Goal: Transaction & Acquisition: Download file/media

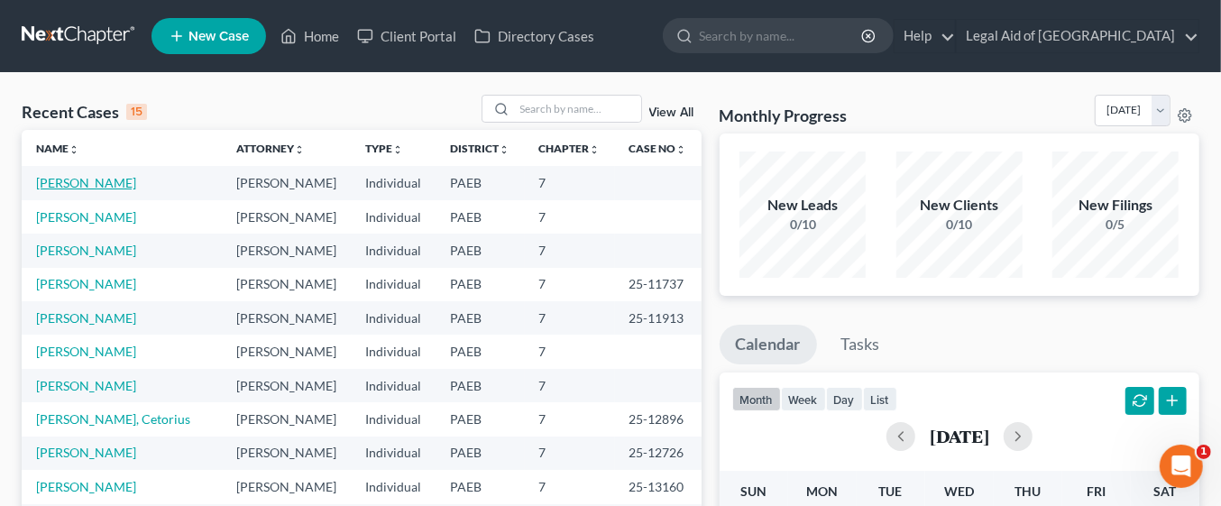
click at [110, 177] on link "[PERSON_NAME]" at bounding box center [86, 182] width 100 height 15
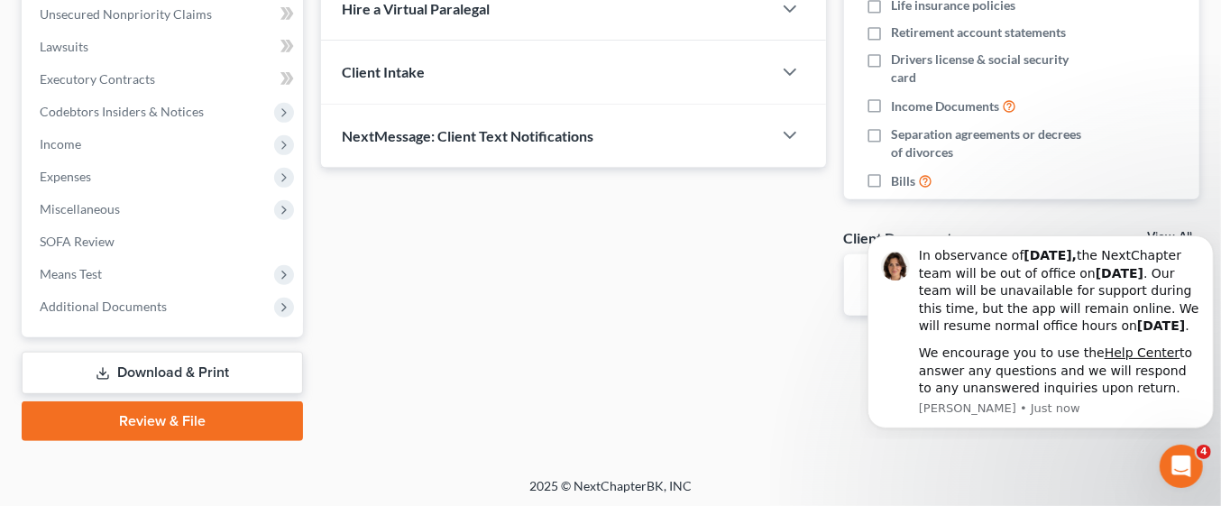
click at [250, 355] on link "Download & Print" at bounding box center [162, 373] width 281 height 42
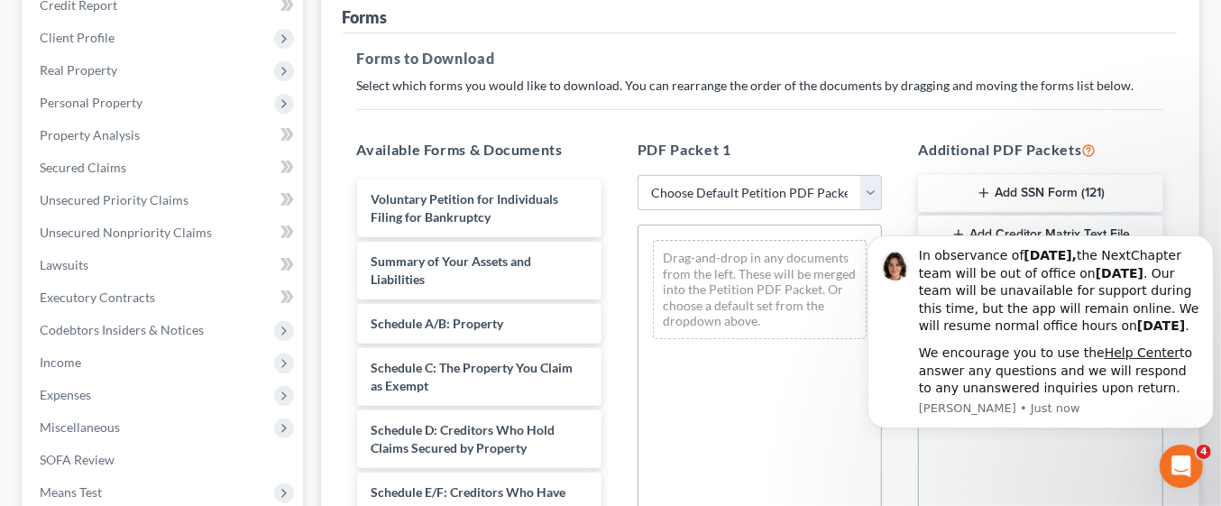
scroll to position [242, 0]
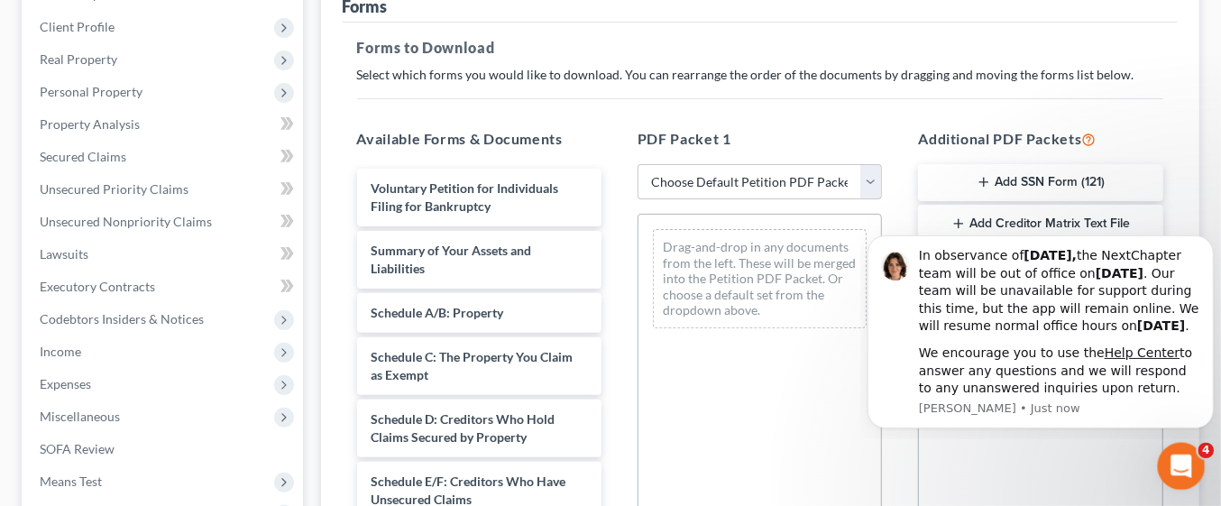
click at [1186, 466] on icon "Open Intercom Messenger" at bounding box center [1179, 464] width 30 height 30
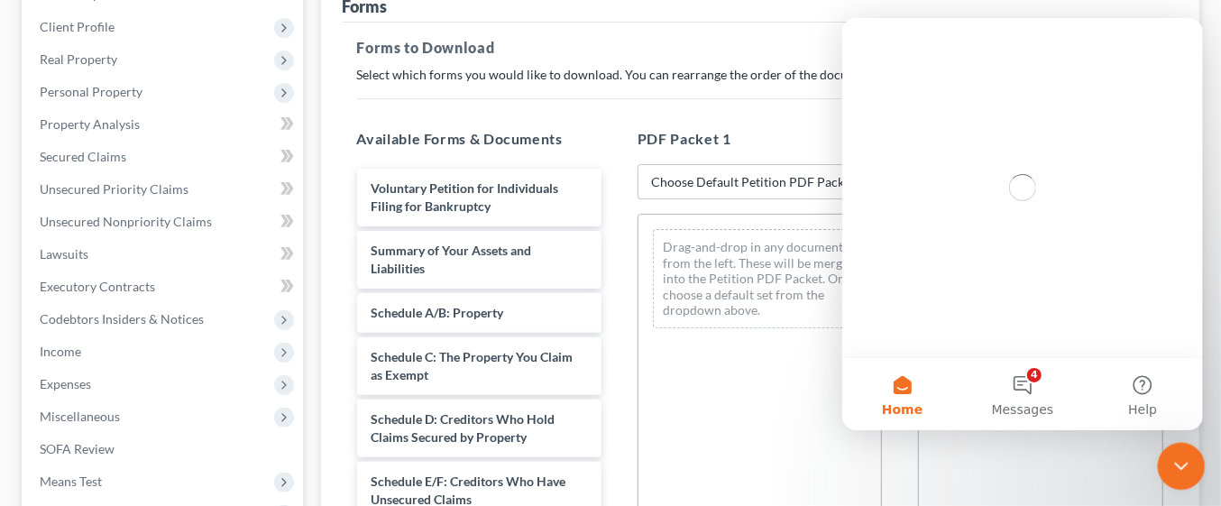
scroll to position [0, 0]
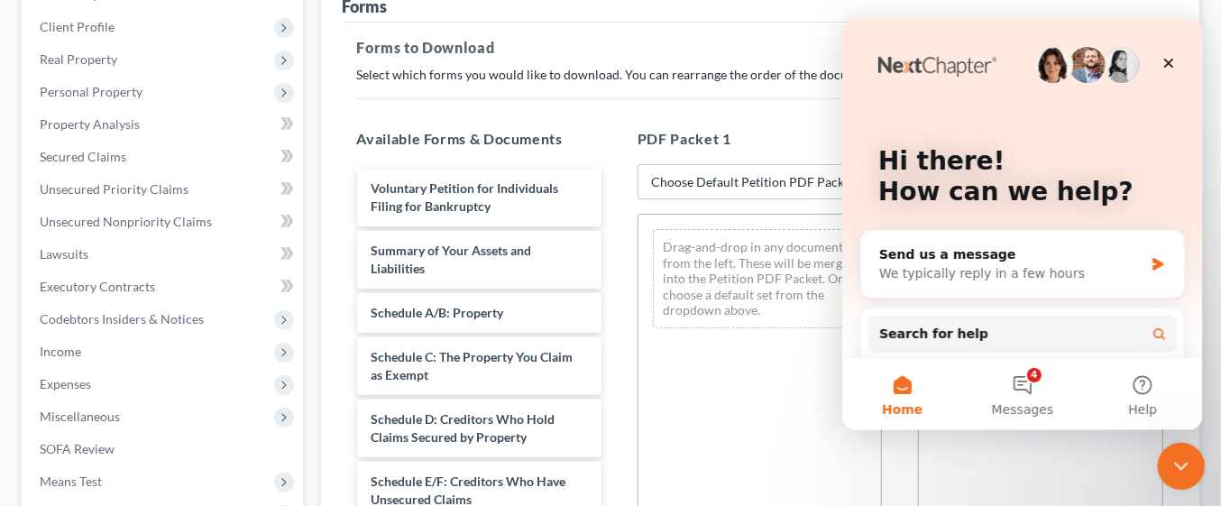
click at [1182, 462] on icon "Close Intercom Messenger" at bounding box center [1178, 464] width 22 height 22
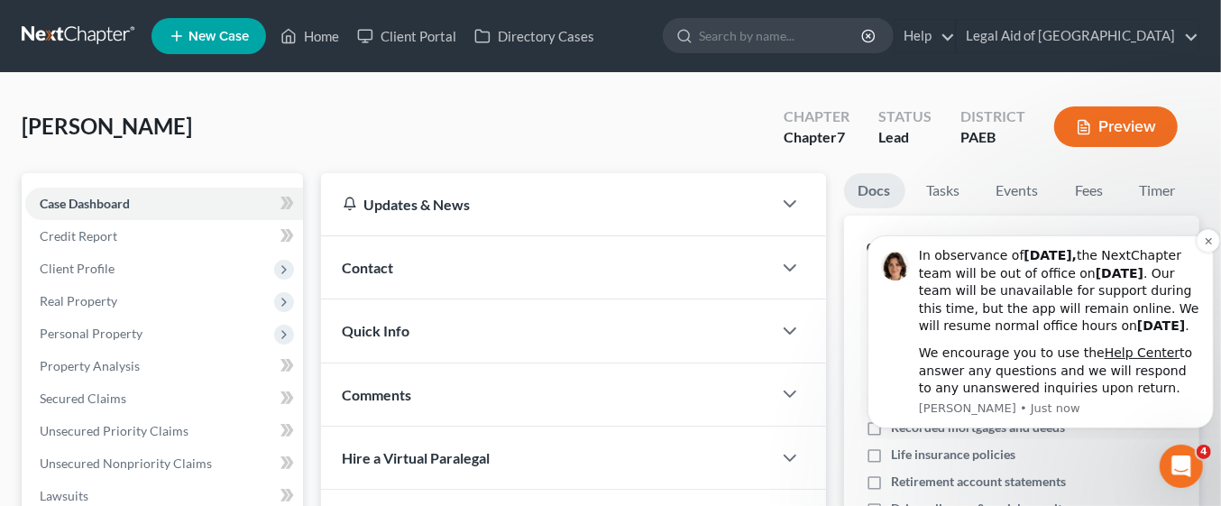
scroll to position [449, 0]
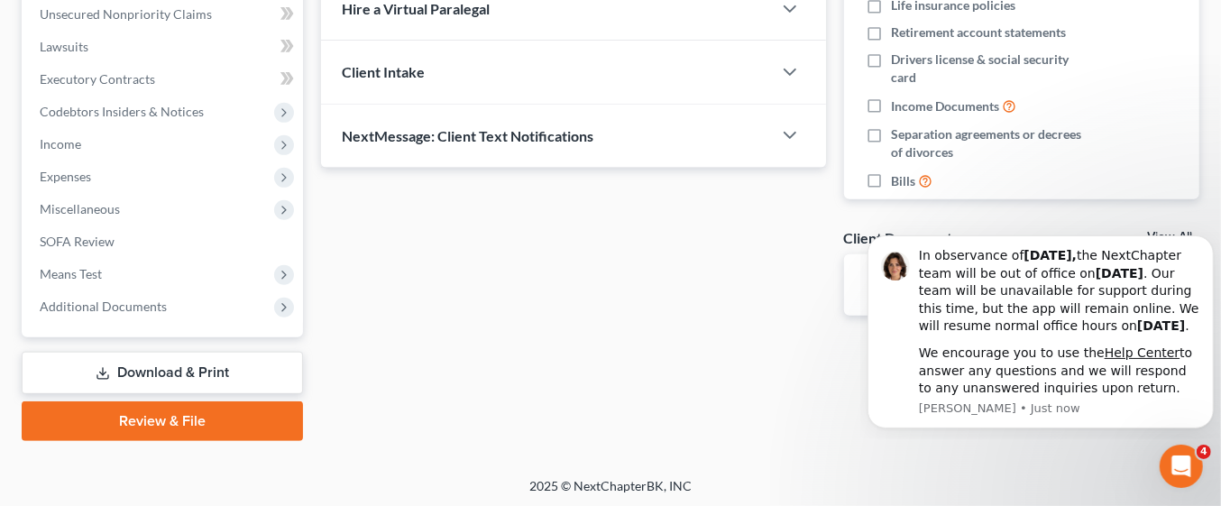
click at [829, 365] on div "Updates & News × [US_STATE] [GEOGRAPHIC_DATA] Notes Take a look at NextChapter'…" at bounding box center [760, 82] width 897 height 717
click at [801, 397] on div "Updates & News × [US_STATE] [GEOGRAPHIC_DATA] Notes Take a look at NextChapter'…" at bounding box center [760, 82] width 897 height 717
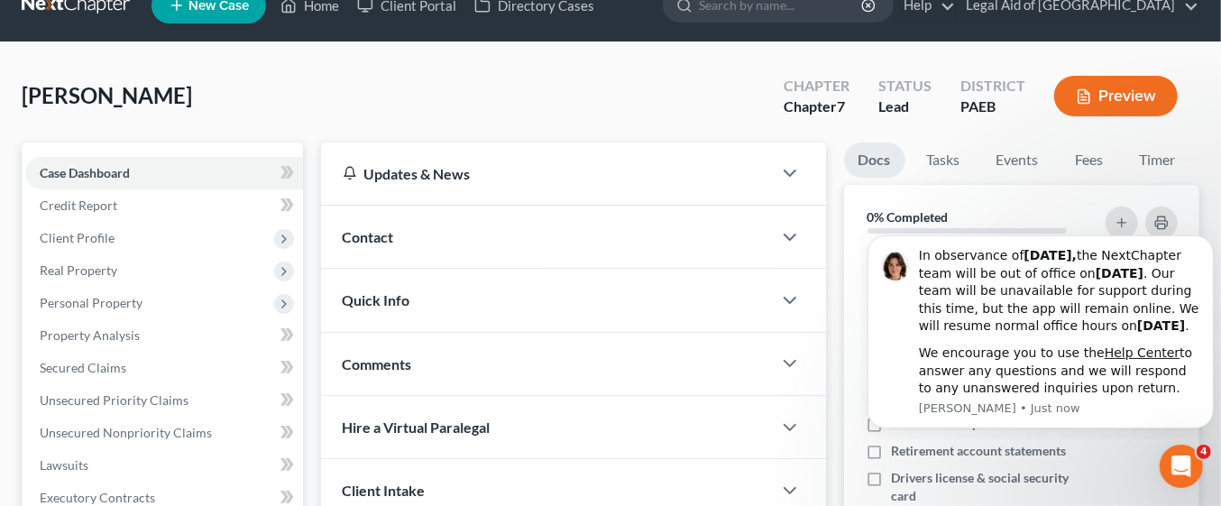
scroll to position [0, 0]
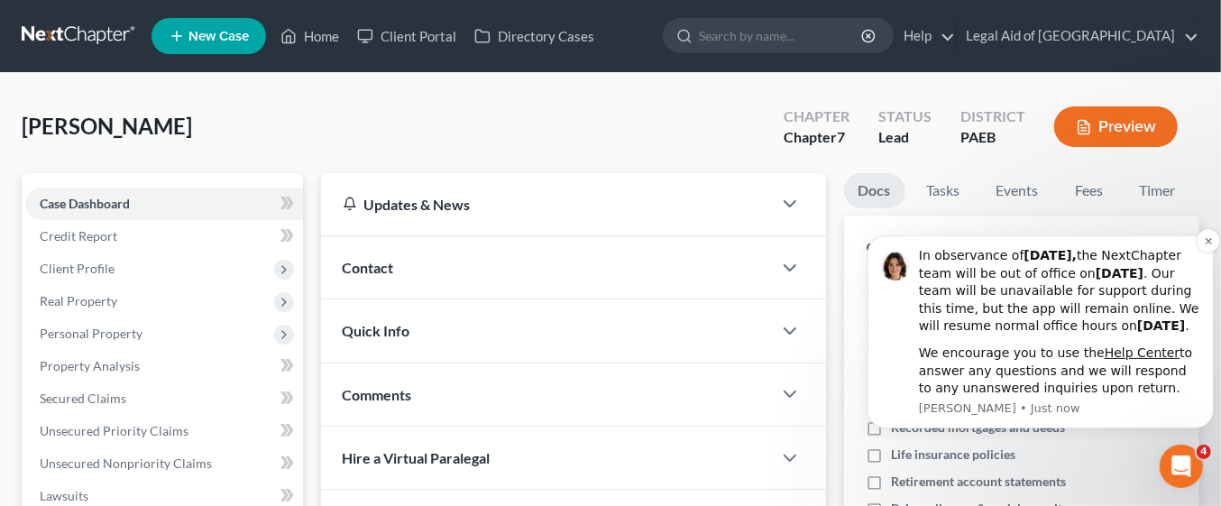
click at [1199, 246] on div "In observance of [DATE], the NextChapter team will be out of office [DATE][DATE…" at bounding box center [1058, 290] width 281 height 88
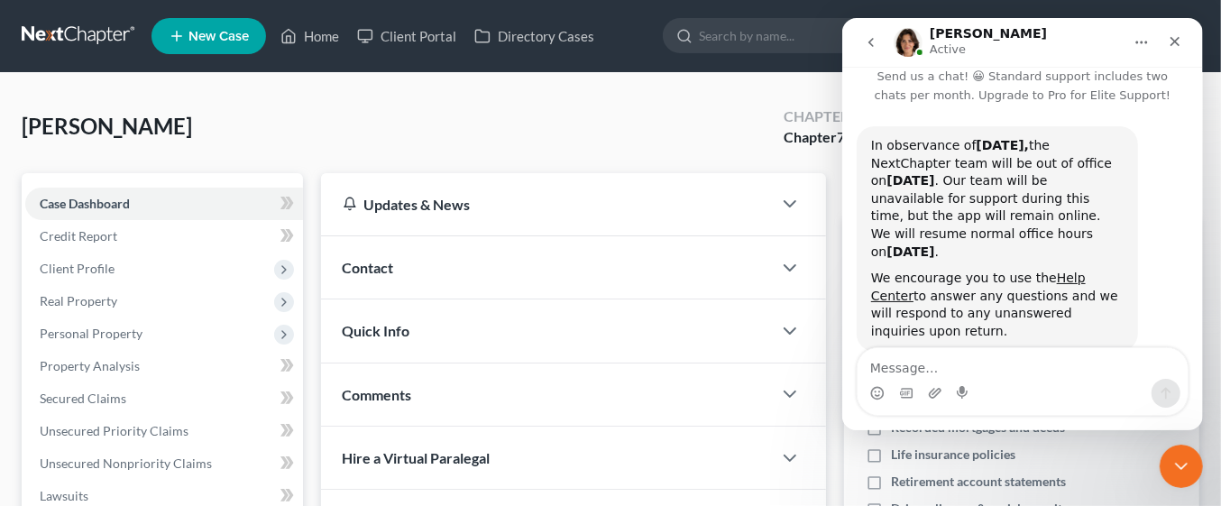
scroll to position [38, 0]
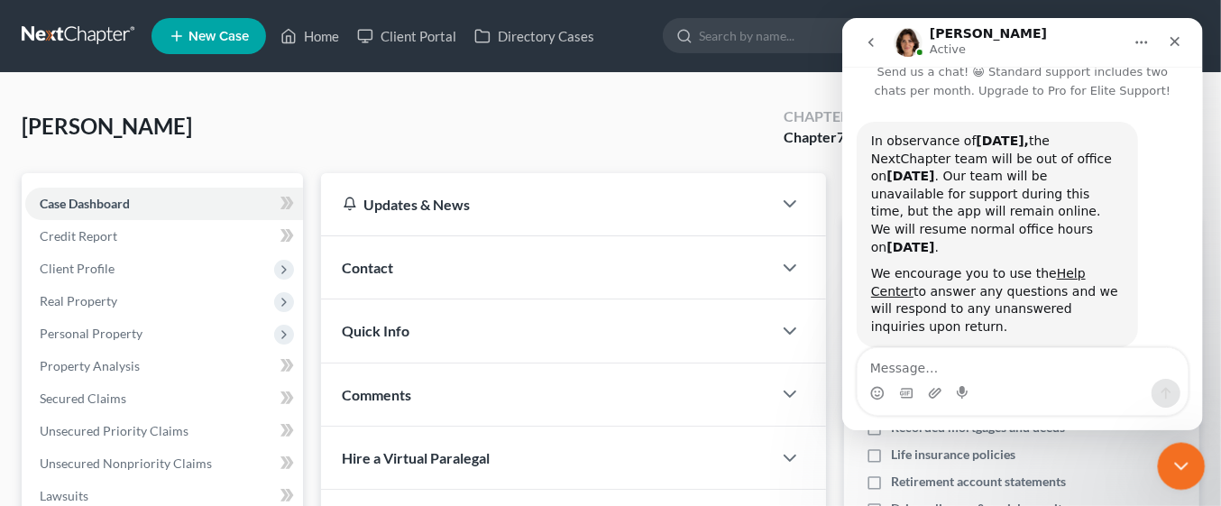
click at [1174, 449] on div "Close Intercom Messenger" at bounding box center [1178, 463] width 43 height 43
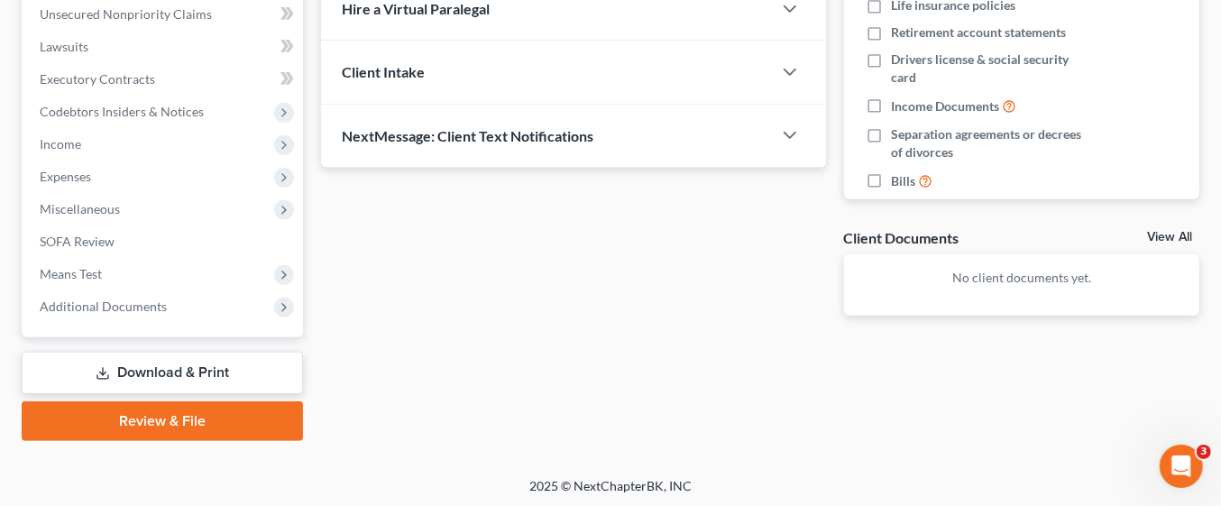
click at [193, 370] on link "Download & Print" at bounding box center [162, 373] width 281 height 42
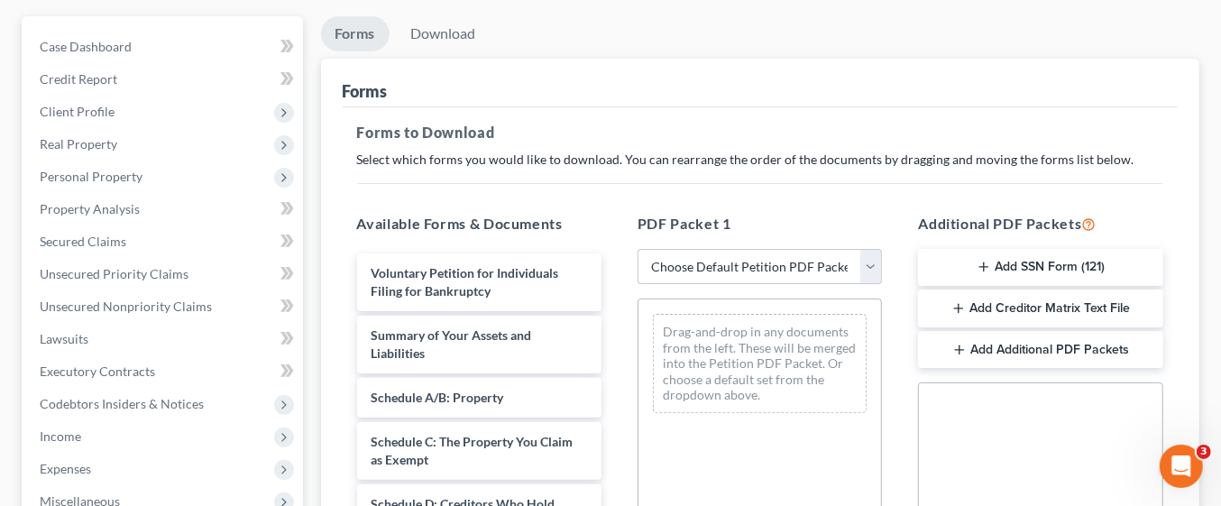
scroll to position [158, 0]
click at [871, 265] on select "Choose Default Petition PDF Packet Complete Bankruptcy Petition (all forms and …" at bounding box center [759, 266] width 244 height 36
select select "0"
click at [637, 248] on select "Choose Default Petition PDF Packet Complete Bankruptcy Petition (all forms and …" at bounding box center [759, 266] width 244 height 36
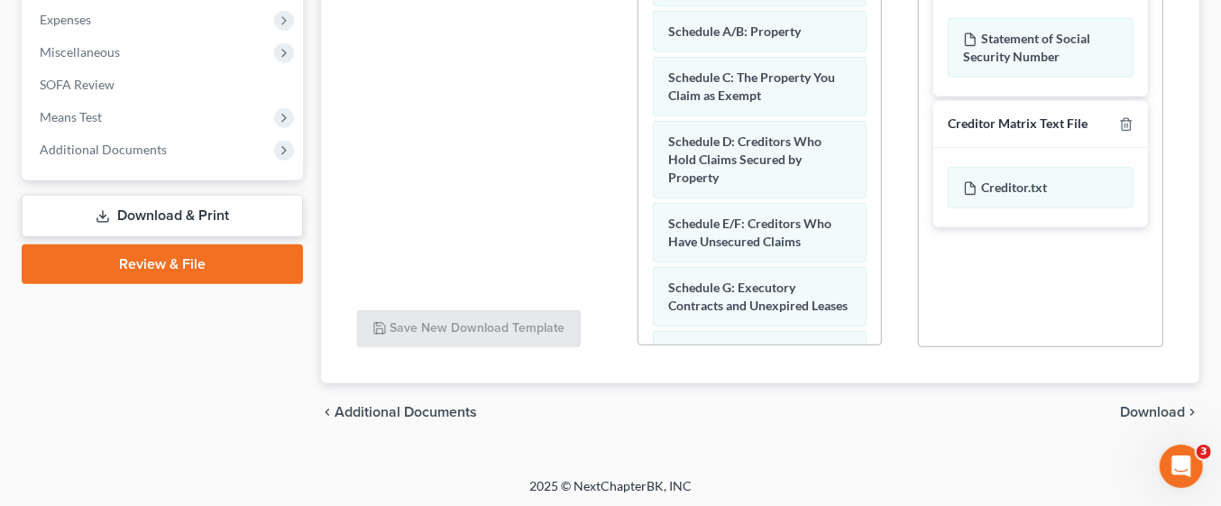
click at [1155, 416] on span "Download" at bounding box center [1152, 412] width 65 height 14
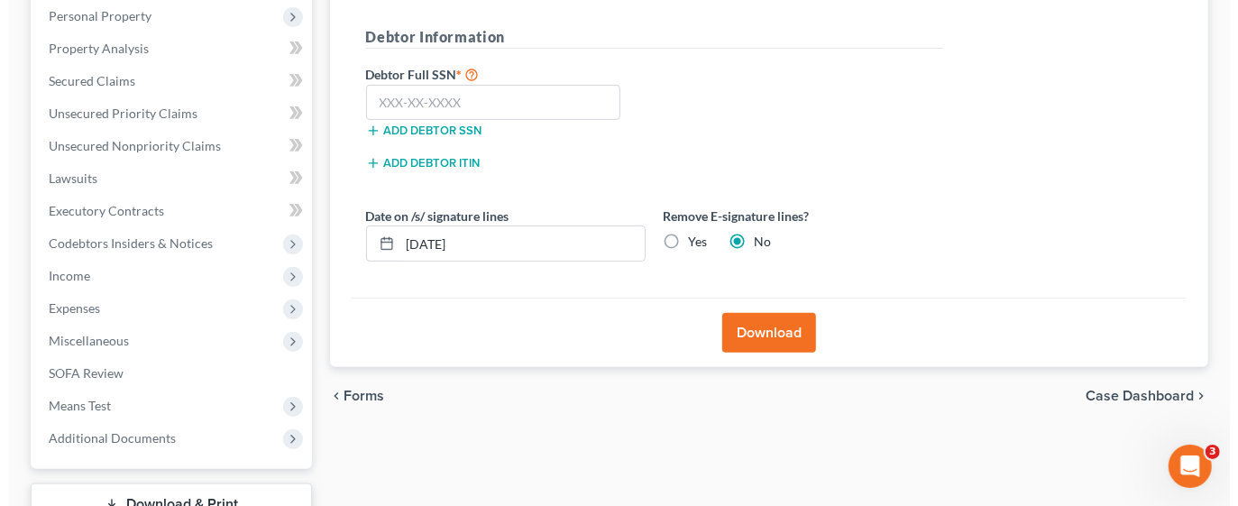
scroll to position [304, 0]
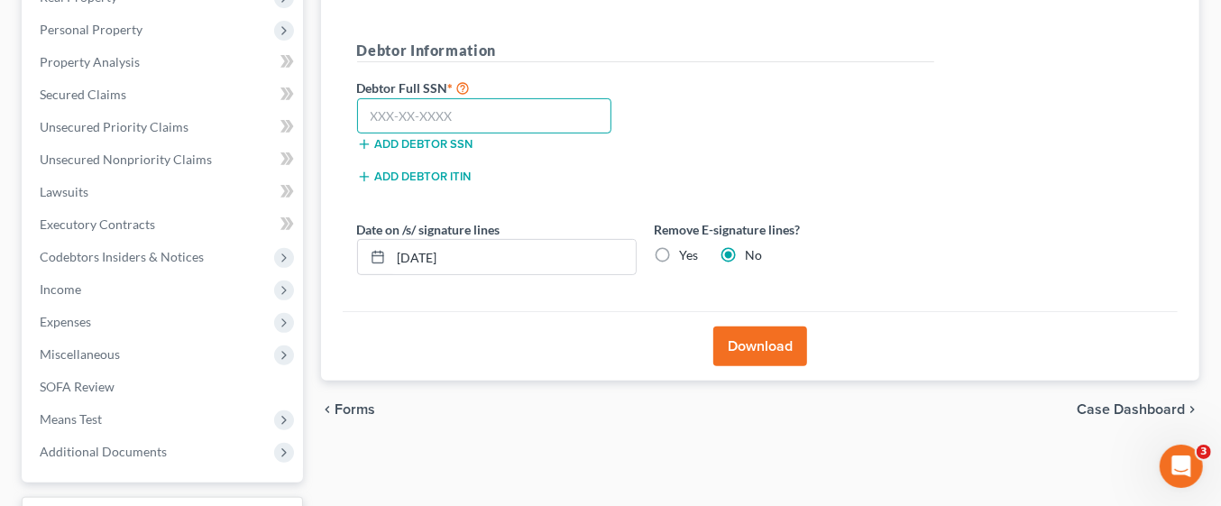
paste input "176-52-8950"
type input "176-52-8950"
click at [775, 340] on button "Download" at bounding box center [760, 346] width 94 height 40
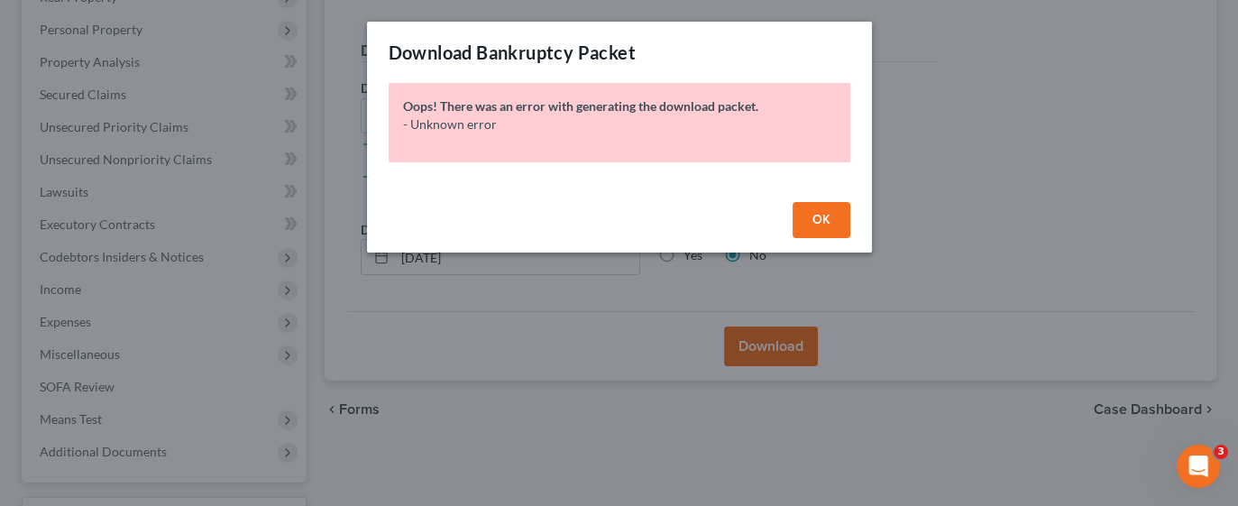
click at [826, 225] on span "OK" at bounding box center [821, 219] width 18 height 15
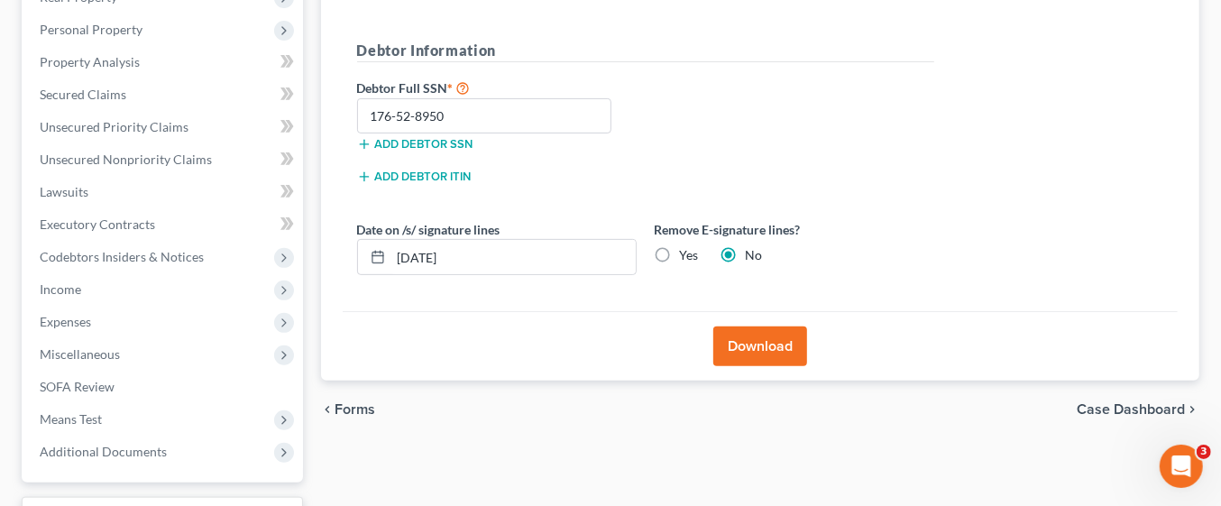
click at [785, 347] on button "Download" at bounding box center [760, 346] width 94 height 40
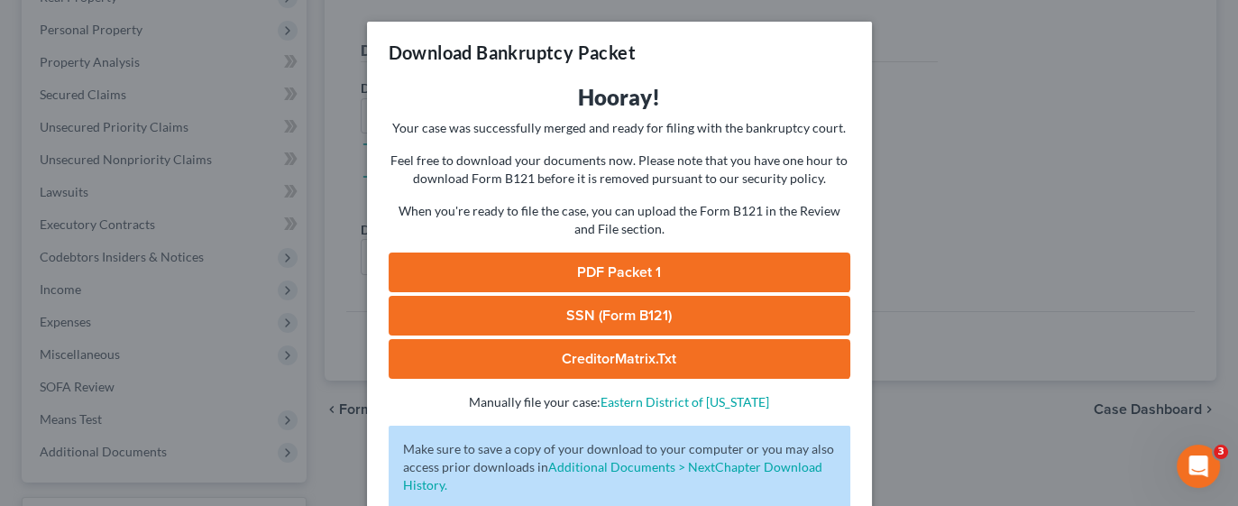
click at [733, 270] on link "PDF Packet 1" at bounding box center [620, 272] width 462 height 40
